Goal: Information Seeking & Learning: Learn about a topic

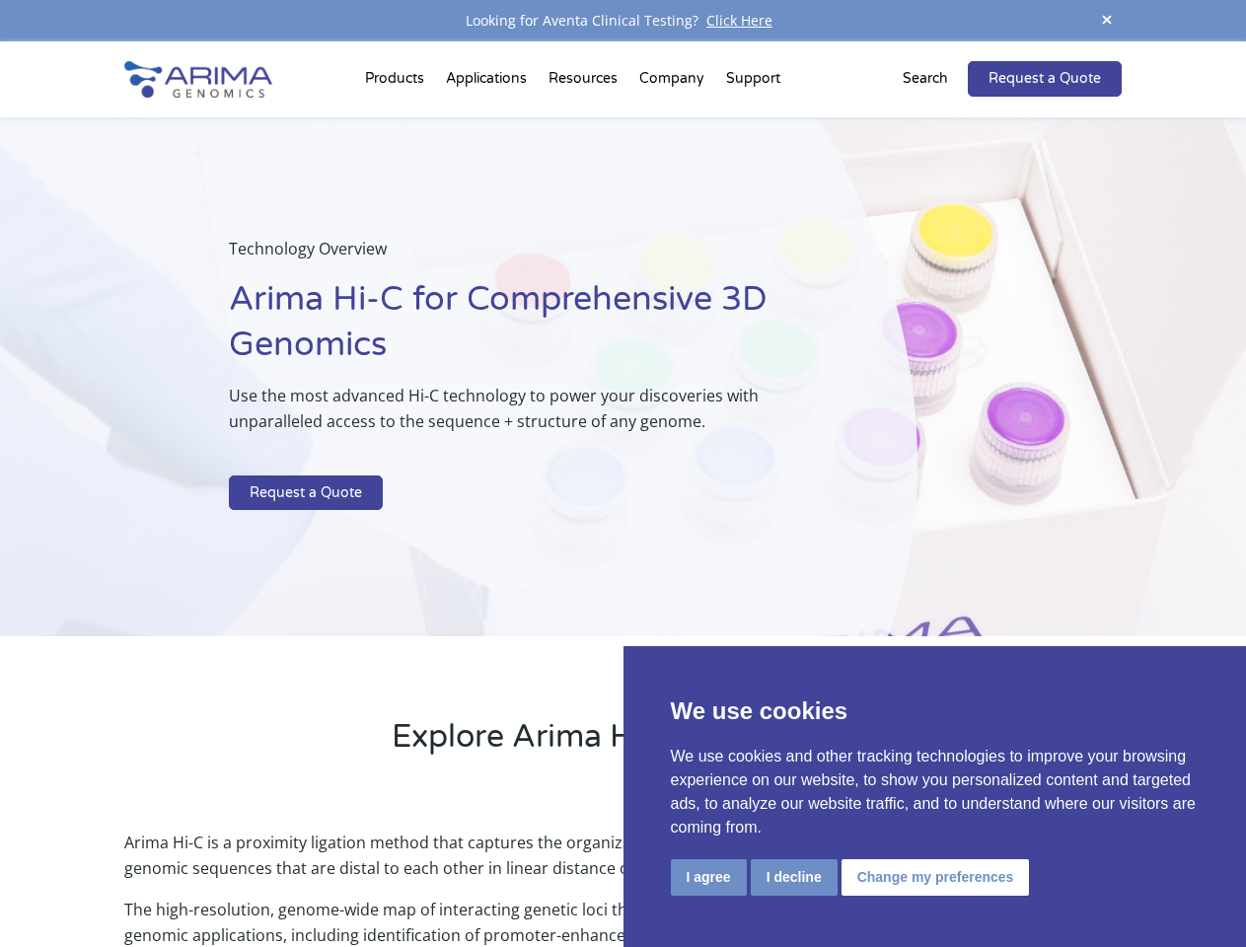
click at [623, 474] on p at bounding box center [523, 463] width 589 height 26
click at [709, 877] on button "I agree" at bounding box center [709, 878] width 76 height 37
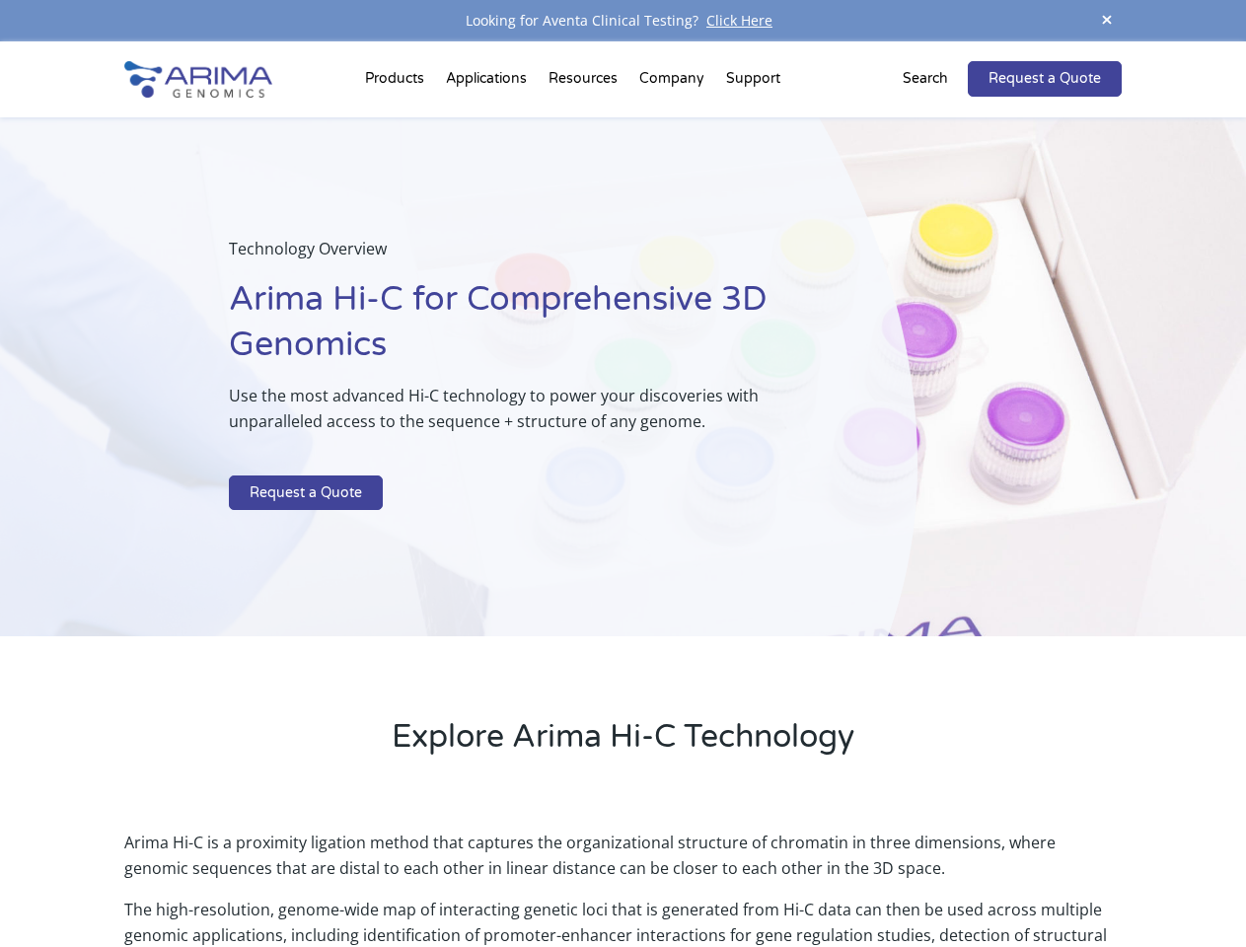
click at [793, 877] on p "Arima Hi-C is a proximity ligation method that captures the organizational stru…" at bounding box center [622, 863] width 997 height 67
click at [933, 877] on p "Arima Hi-C is a proximity ligation method that captures the organizational stru…" at bounding box center [622, 863] width 997 height 67
click at [1107, 21] on span at bounding box center [1107, 21] width 30 height 27
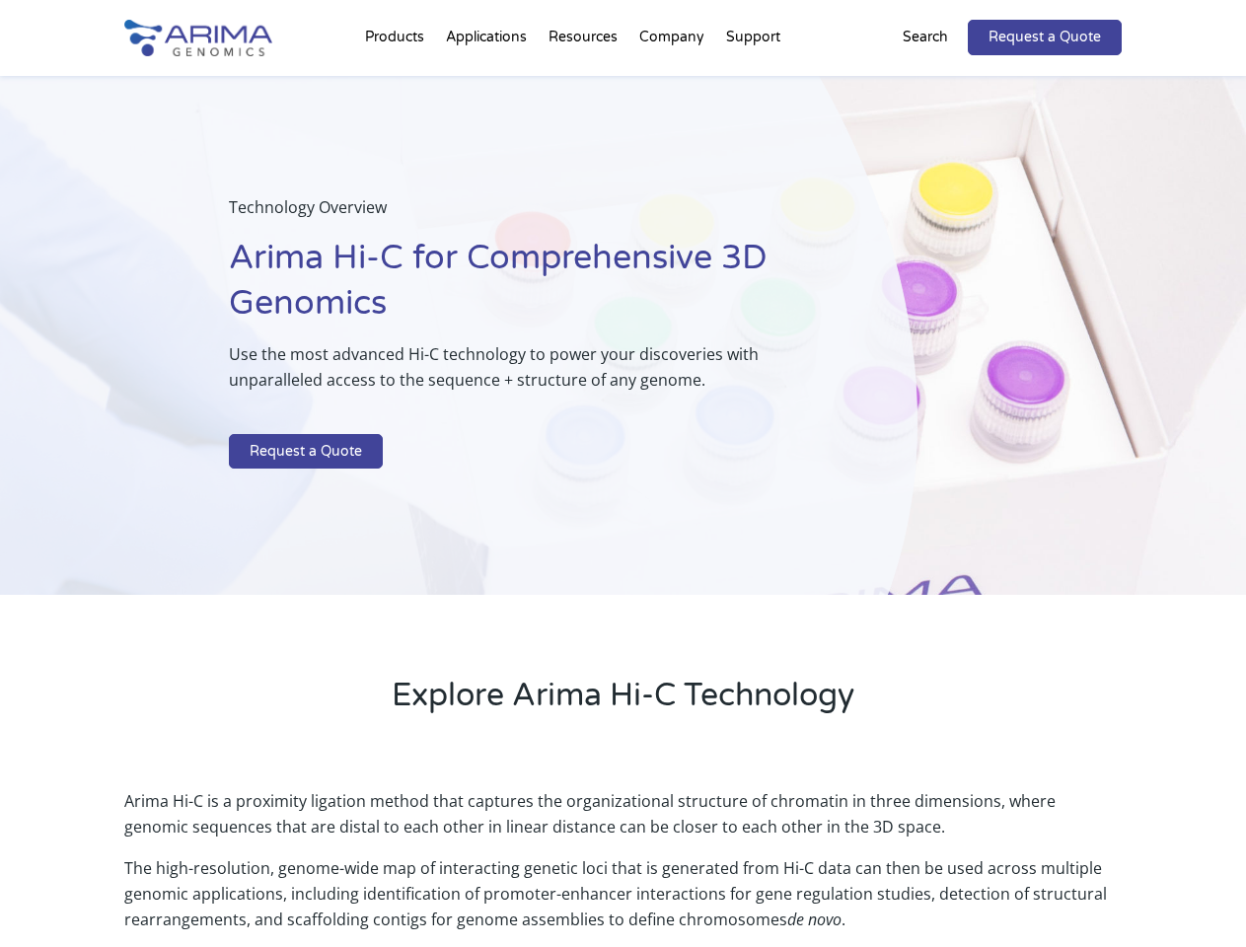
click at [623, 494] on div "Technology Overview Arima Hi-C for Comprehensive 3D Genomics Use the most advan…" at bounding box center [459, 336] width 918 height 520
click at [398, 83] on div "Technology Overview Arima Hi-C for Comprehensive 3D Genomics Use the most advan…" at bounding box center [459, 336] width 918 height 520
click at [585, 83] on div "Technology Overview Arima Hi-C for Comprehensive 3D Genomics Use the most advan…" at bounding box center [459, 336] width 918 height 520
click at [673, 83] on div "Technology Overview Arima Hi-C for Comprehensive 3D Genomics Use the most advan…" at bounding box center [459, 336] width 918 height 520
click at [753, 83] on div "Technology Overview Arima Hi-C for Comprehensive 3D Genomics Use the most advan…" at bounding box center [459, 336] width 918 height 520
